Goal: Find contact information: Find contact information

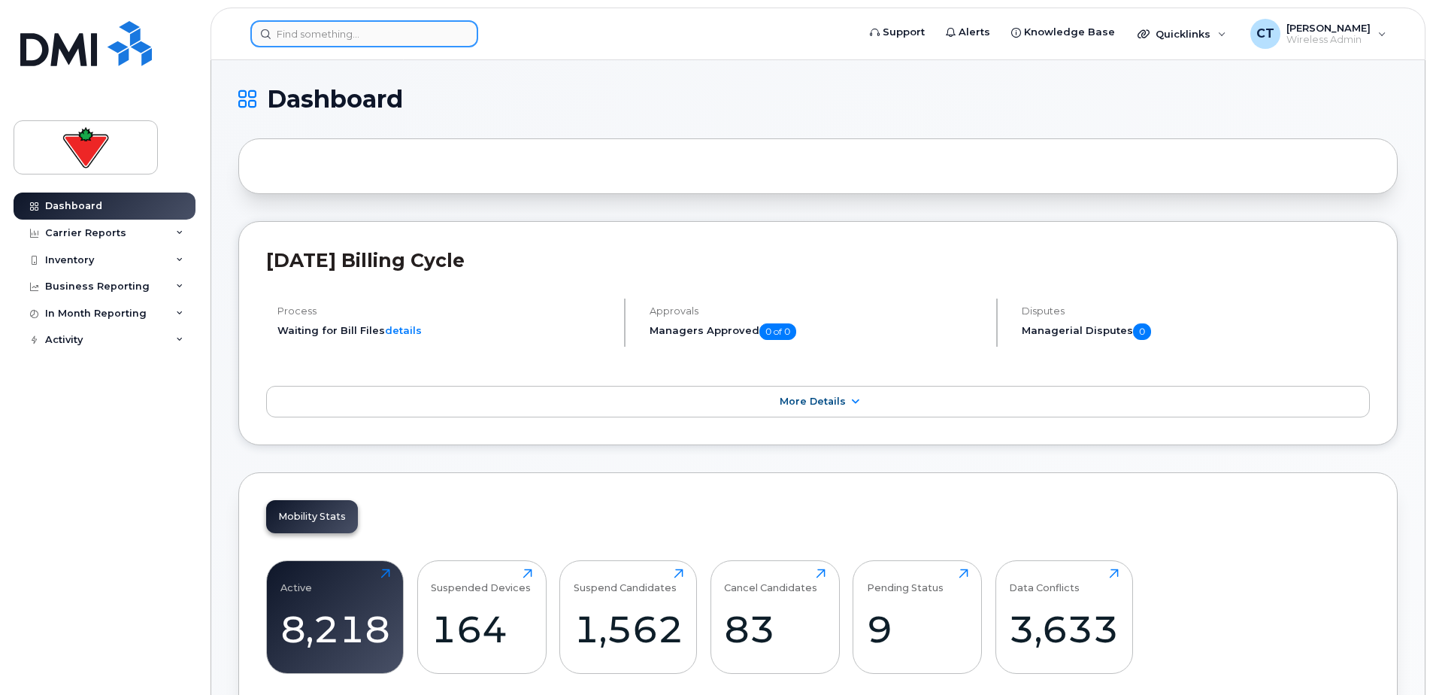
click at [359, 26] on input at bounding box center [364, 33] width 228 height 27
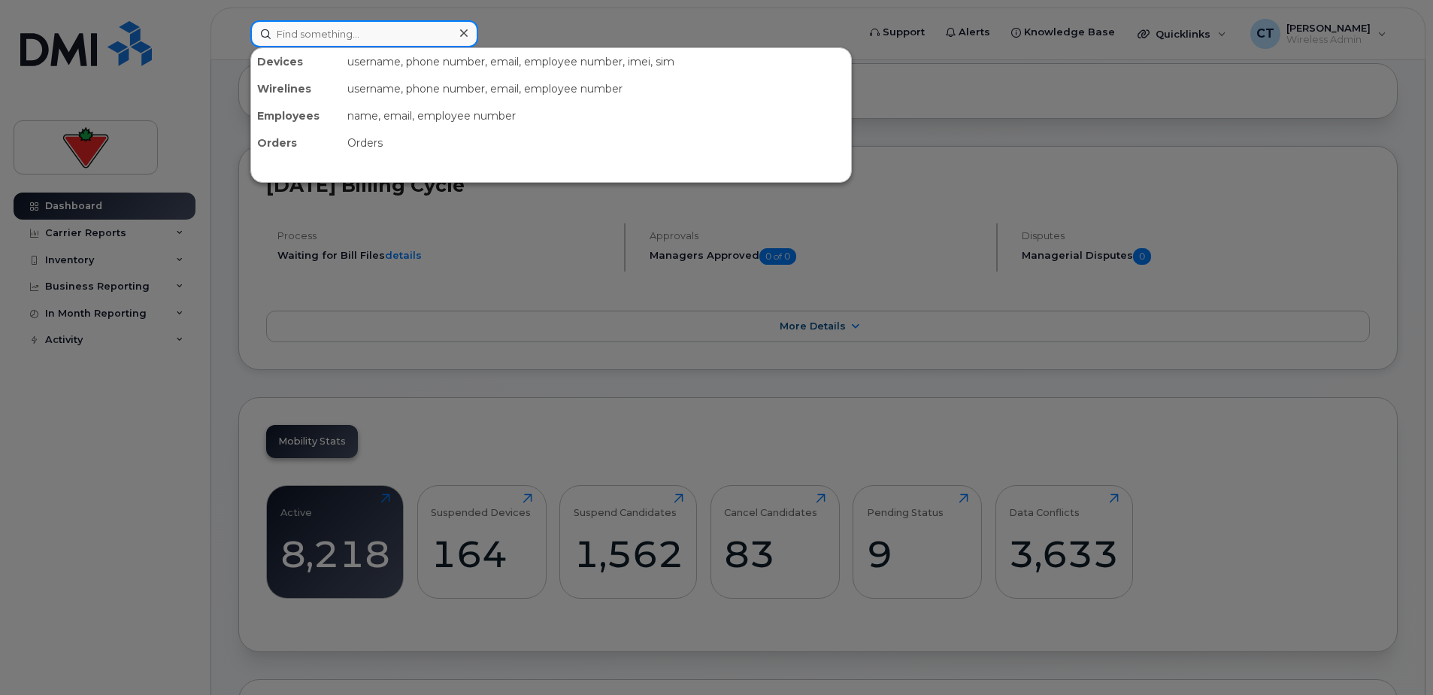
scroll to position [75, 0]
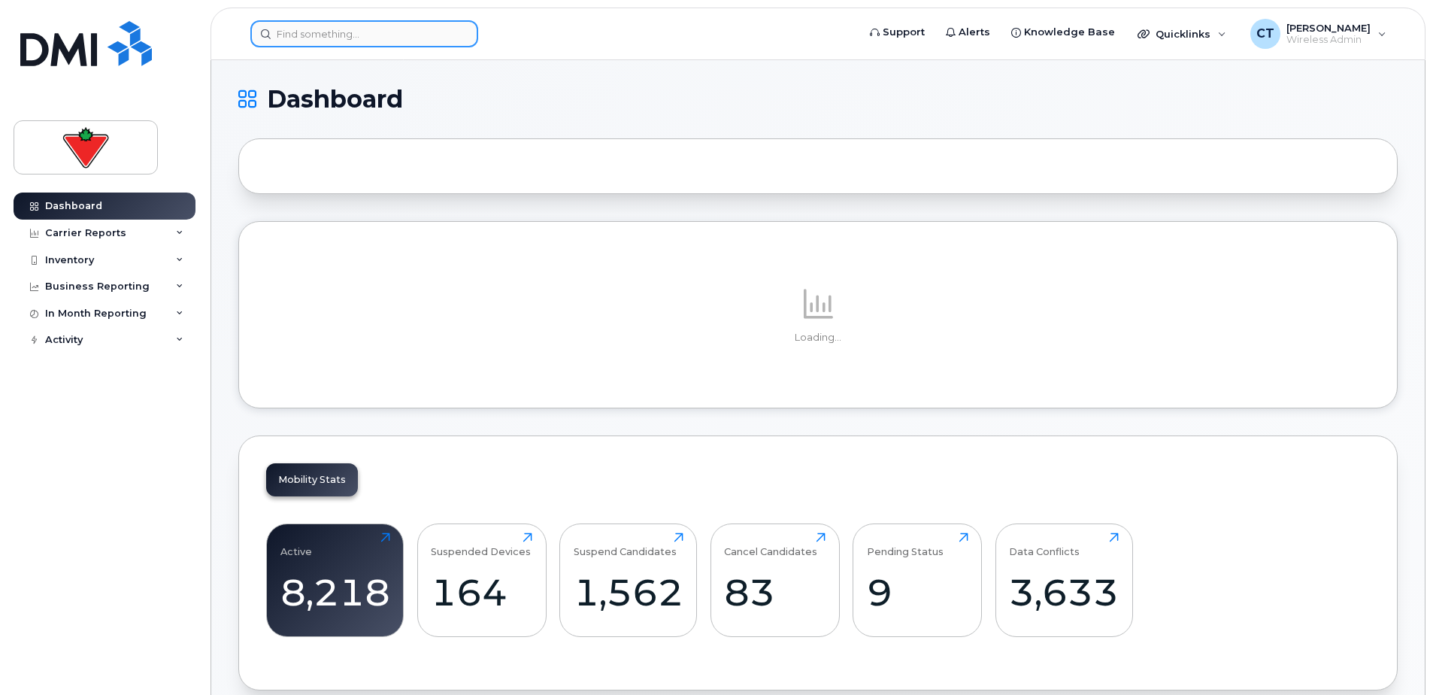
click at [363, 37] on input at bounding box center [364, 33] width 228 height 27
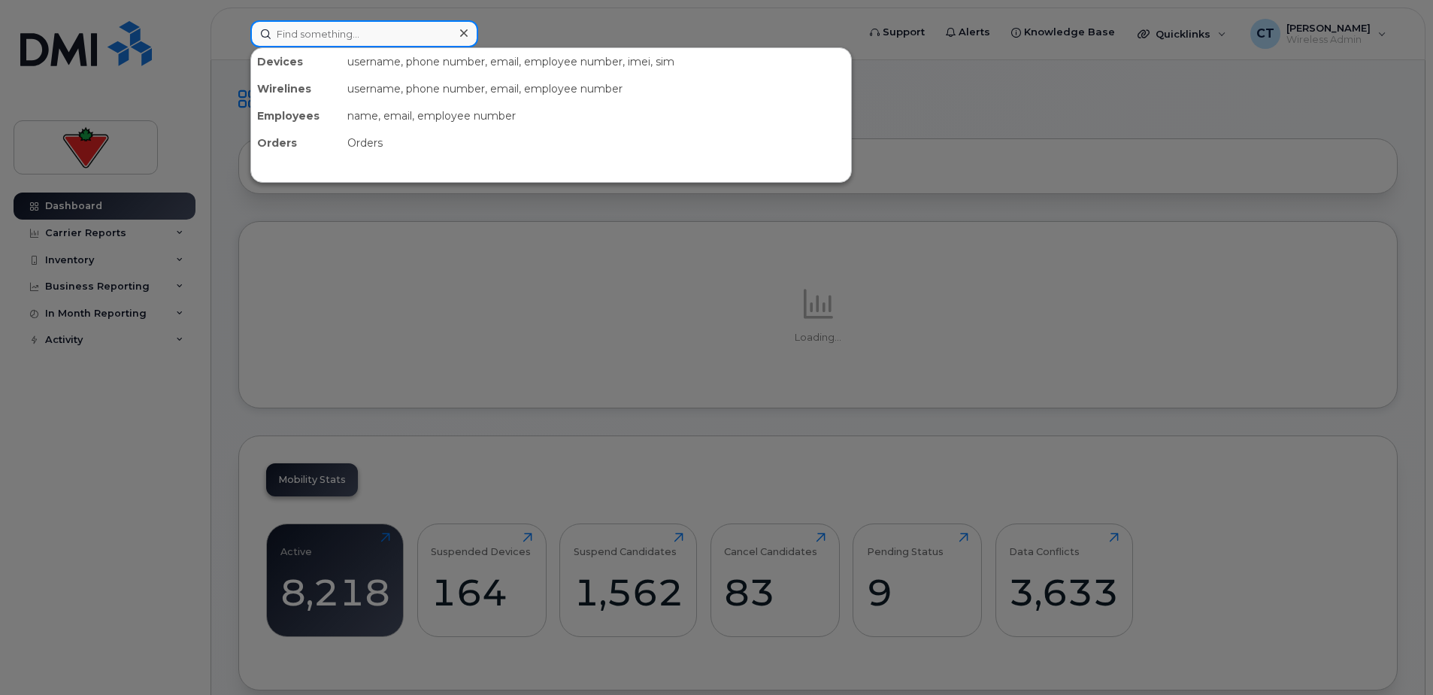
paste input "[PERSON_NAME]"
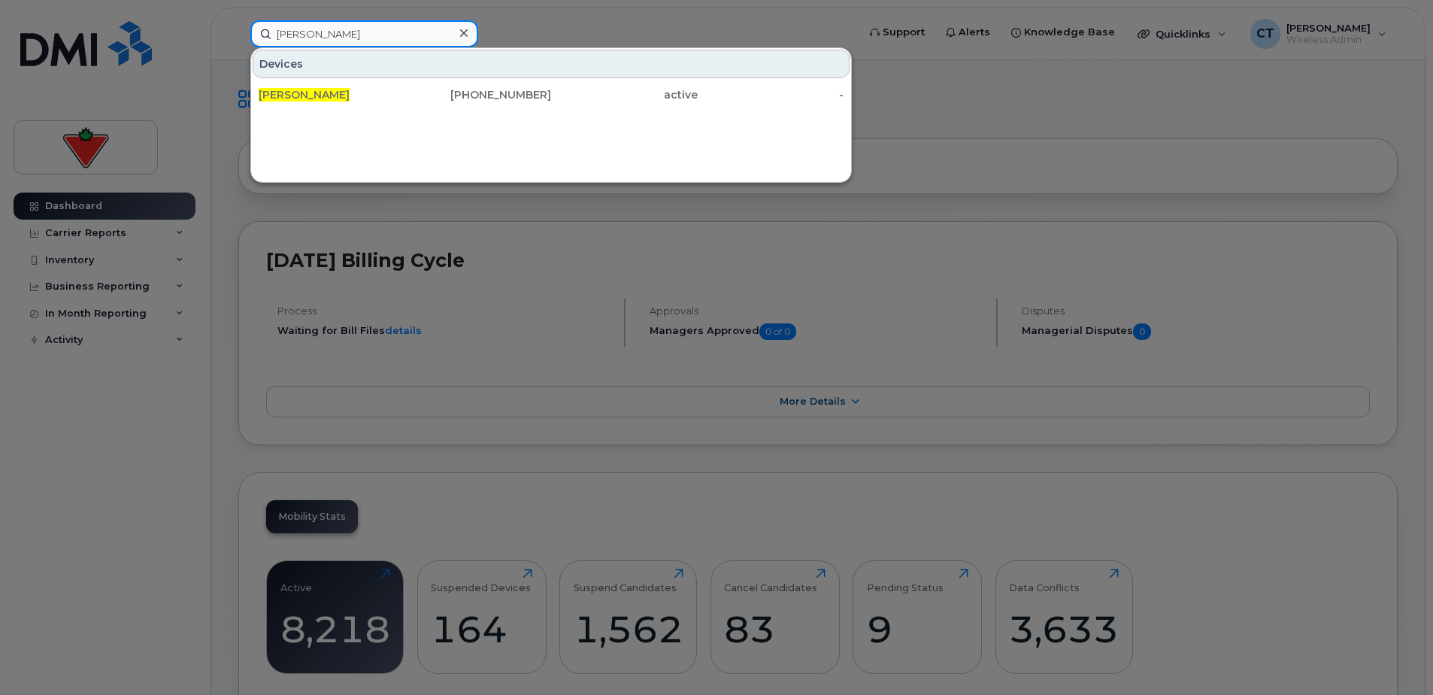
drag, startPoint x: 374, startPoint y: 37, endPoint x: -3, endPoint y: -28, distance: 382.2
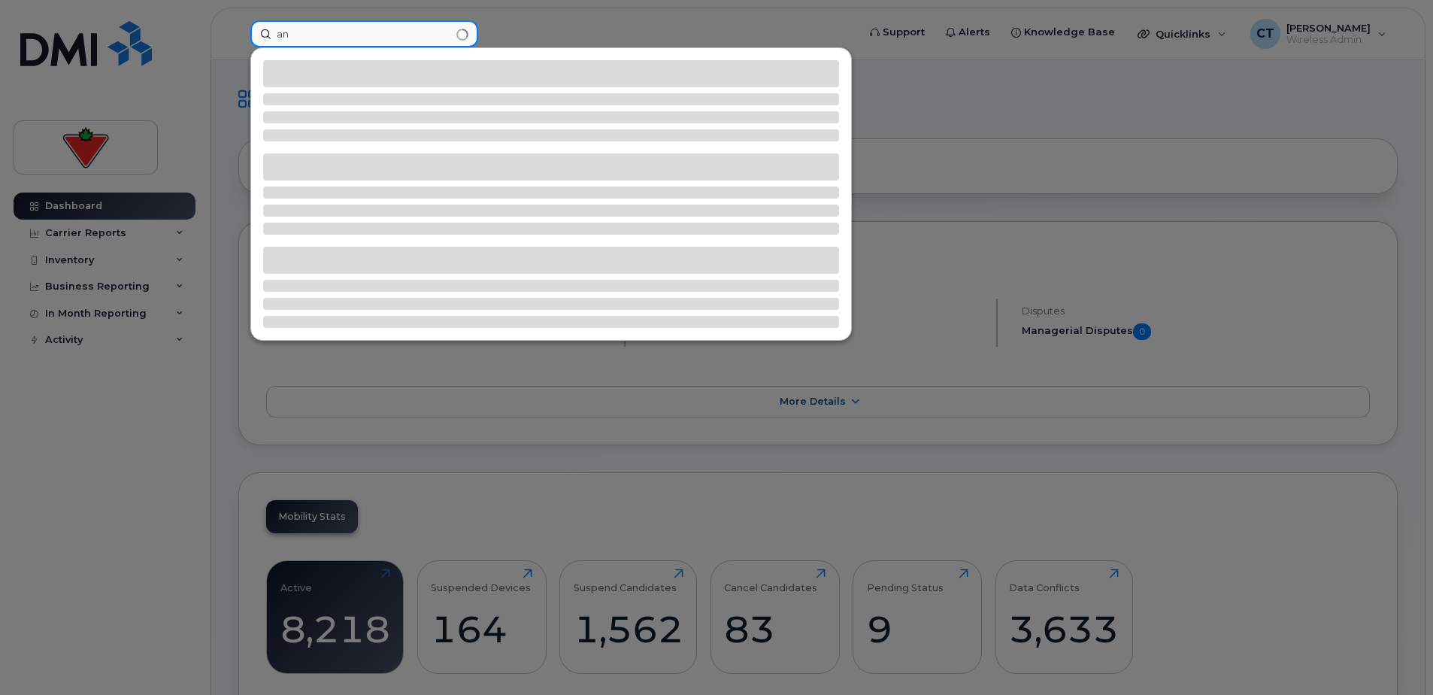
type input "a"
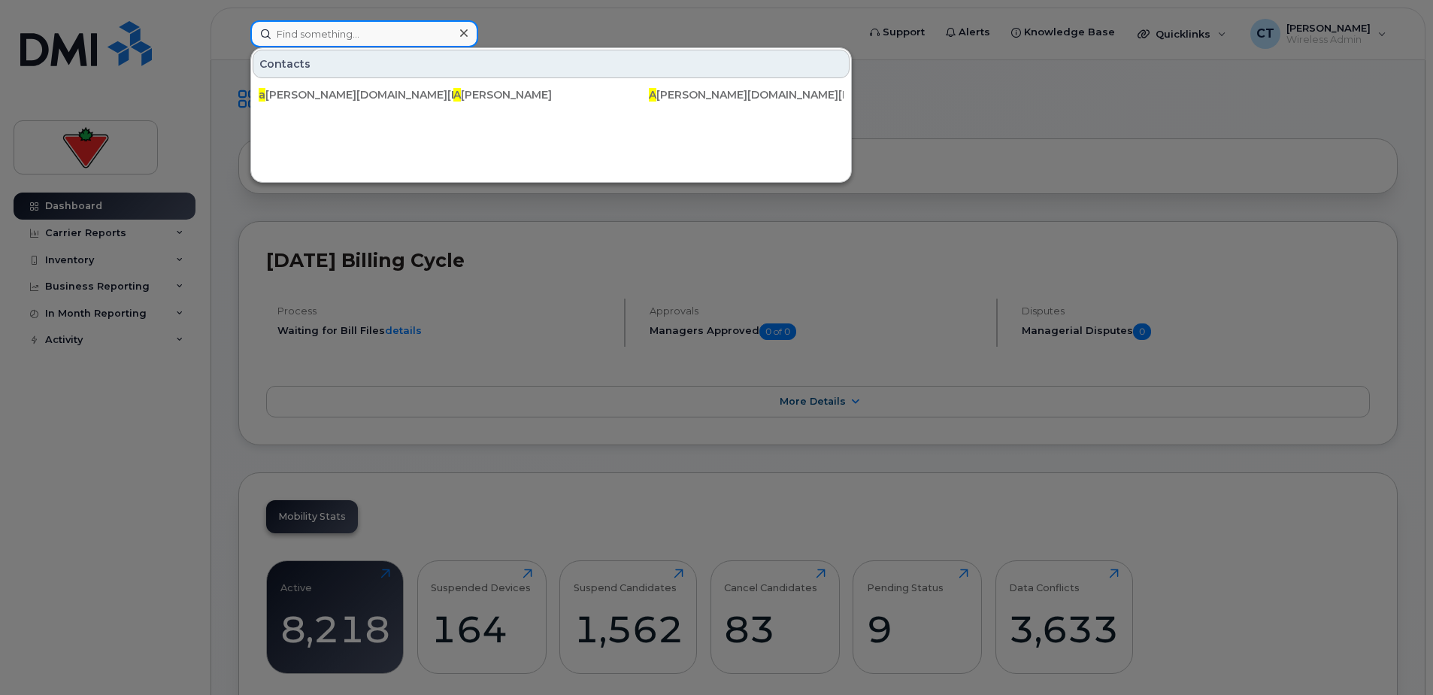
paste input "[PERSON_NAME]"
type input "[PERSON_NAME]"
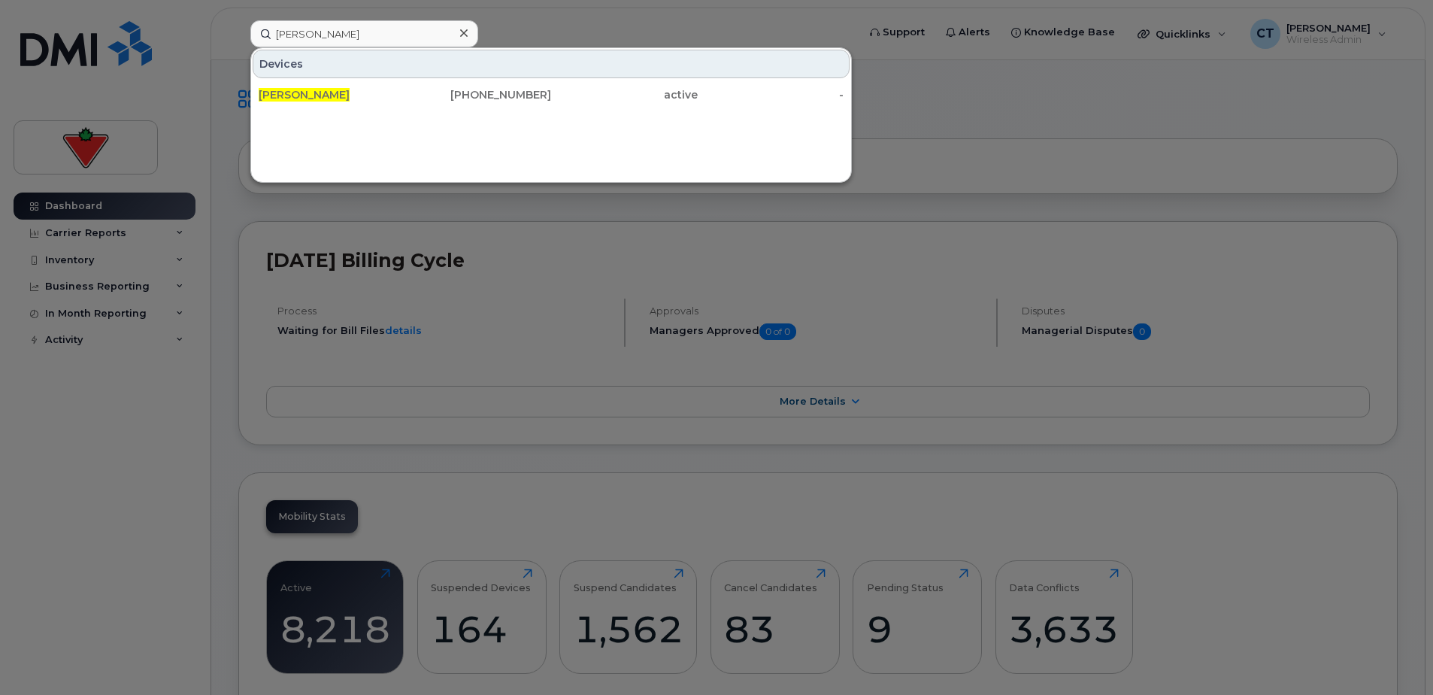
click at [372, 86] on div "[PERSON_NAME]" at bounding box center [332, 94] width 147 height 27
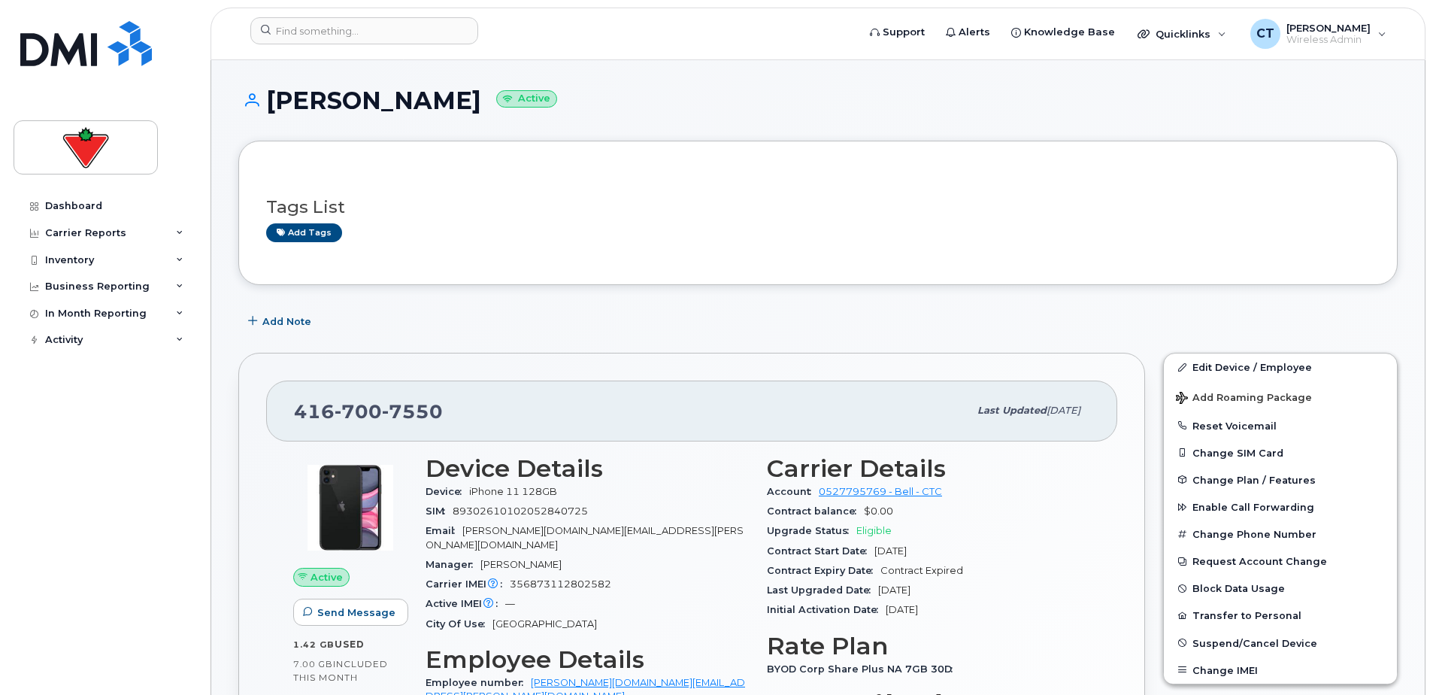
click at [410, 412] on span "7550" at bounding box center [412, 411] width 61 height 23
copy span "416 700 7550"
click at [665, 512] on div "SIM 89302610102052840725" at bounding box center [587, 511] width 323 height 20
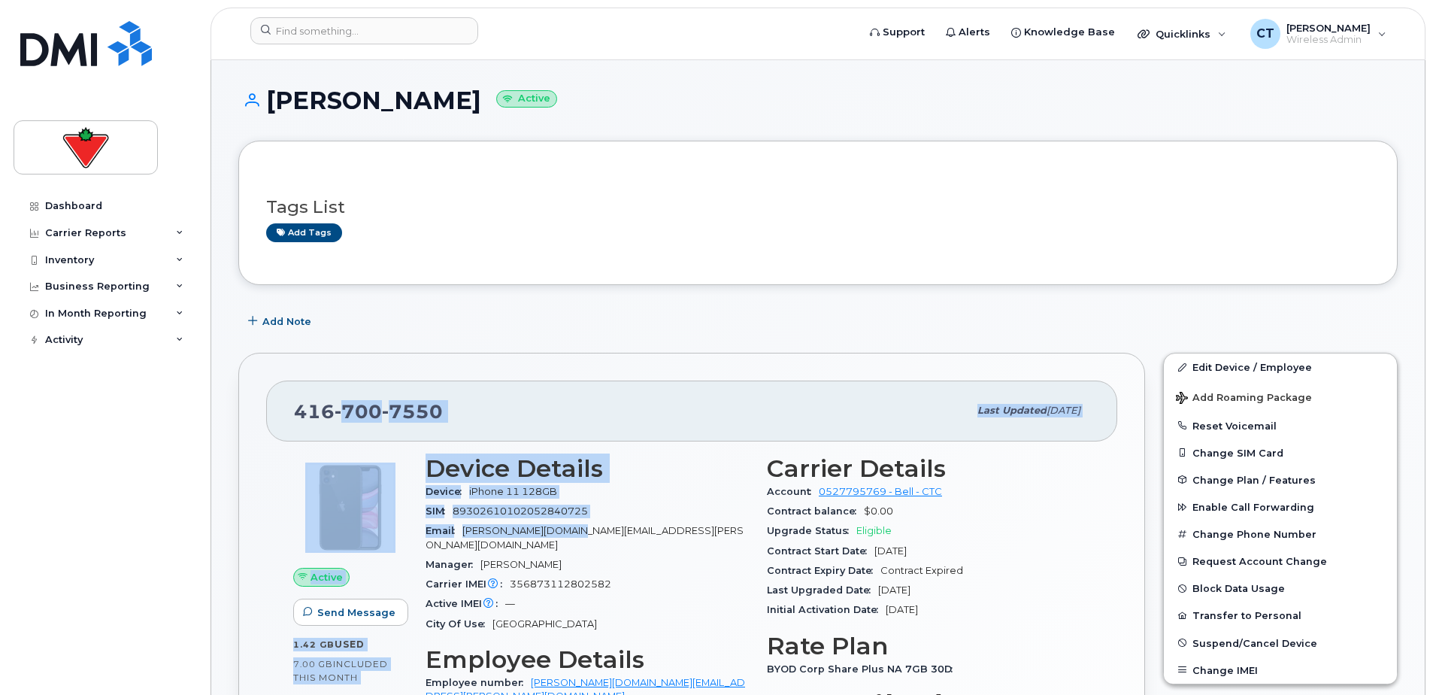
drag, startPoint x: 560, startPoint y: 529, endPoint x: 365, endPoint y: 426, distance: 221.0
click at [701, 532] on div "Email Anita.Kim@ctreit.com" at bounding box center [587, 538] width 323 height 34
